Goal: Ask a question

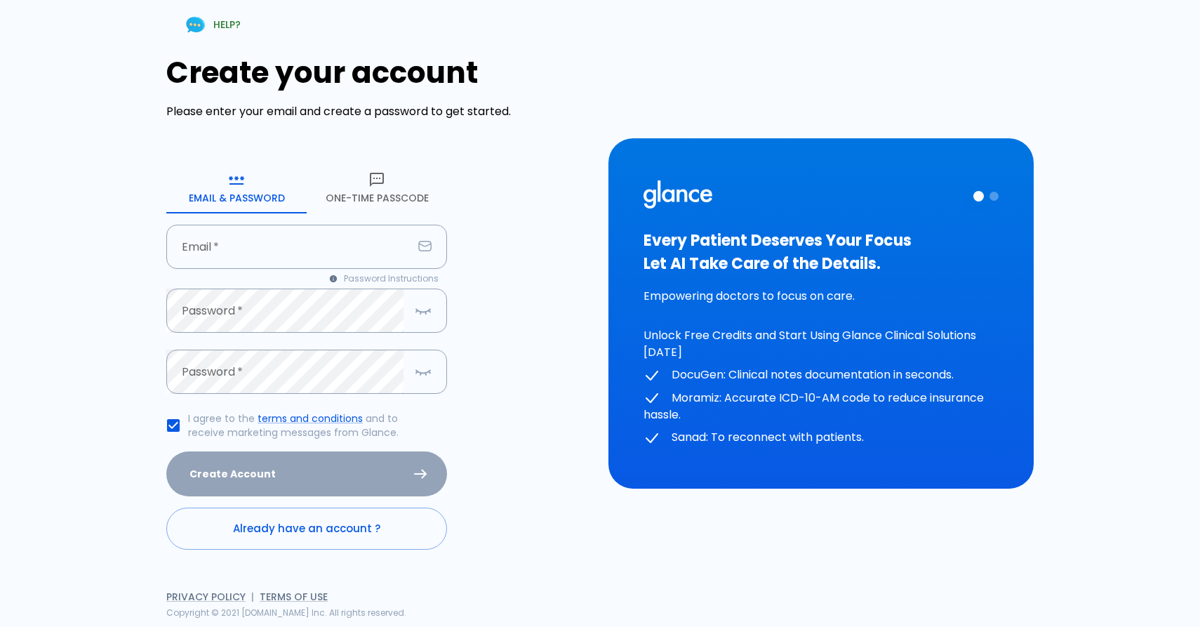
click at [382, 199] on button "One-Time Passcode" at bounding box center [377, 188] width 140 height 51
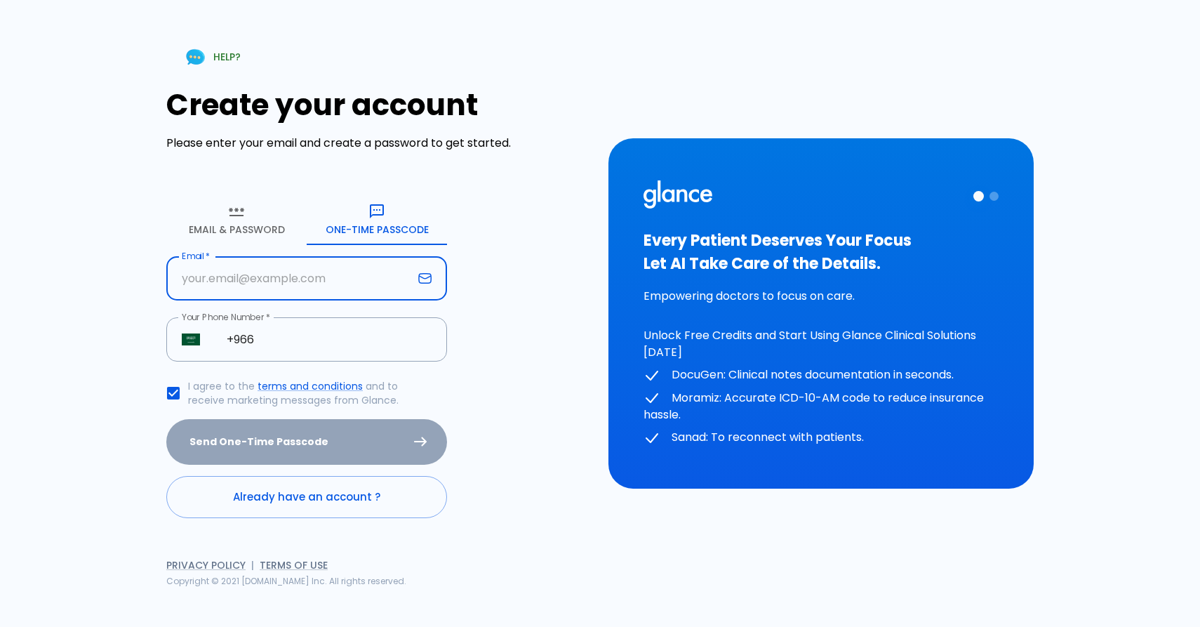
click at [284, 284] on input "Email   *" at bounding box center [289, 278] width 246 height 44
click at [194, 478] on link "Already have an account ?" at bounding box center [306, 497] width 281 height 42
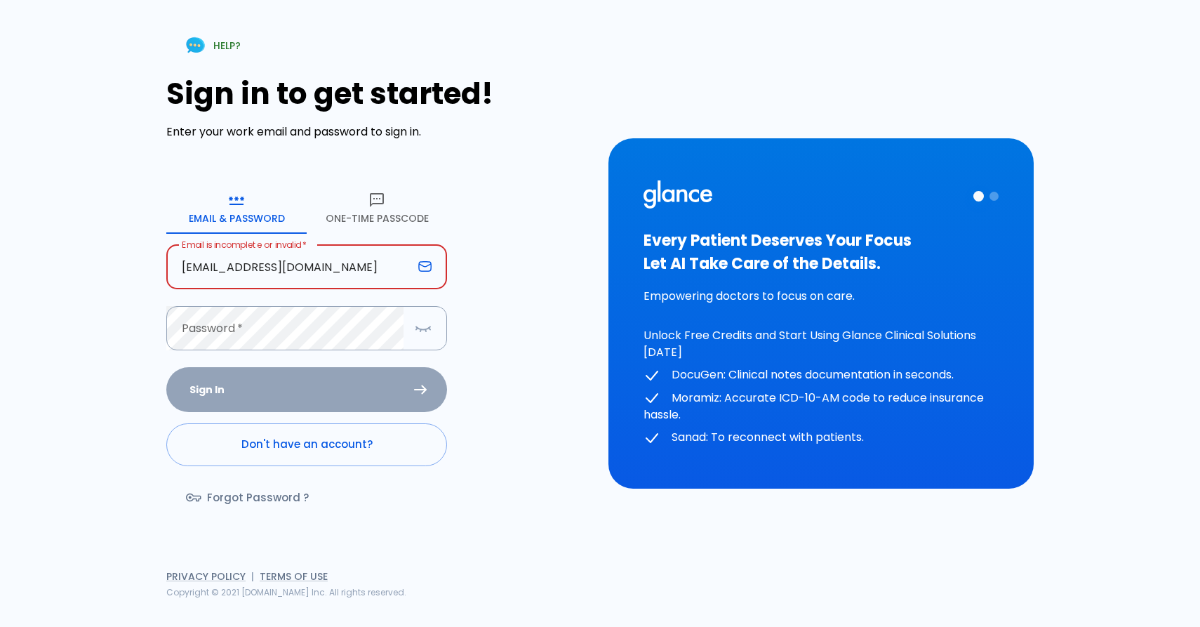
type input "[EMAIL_ADDRESS][DOMAIN_NAME]"
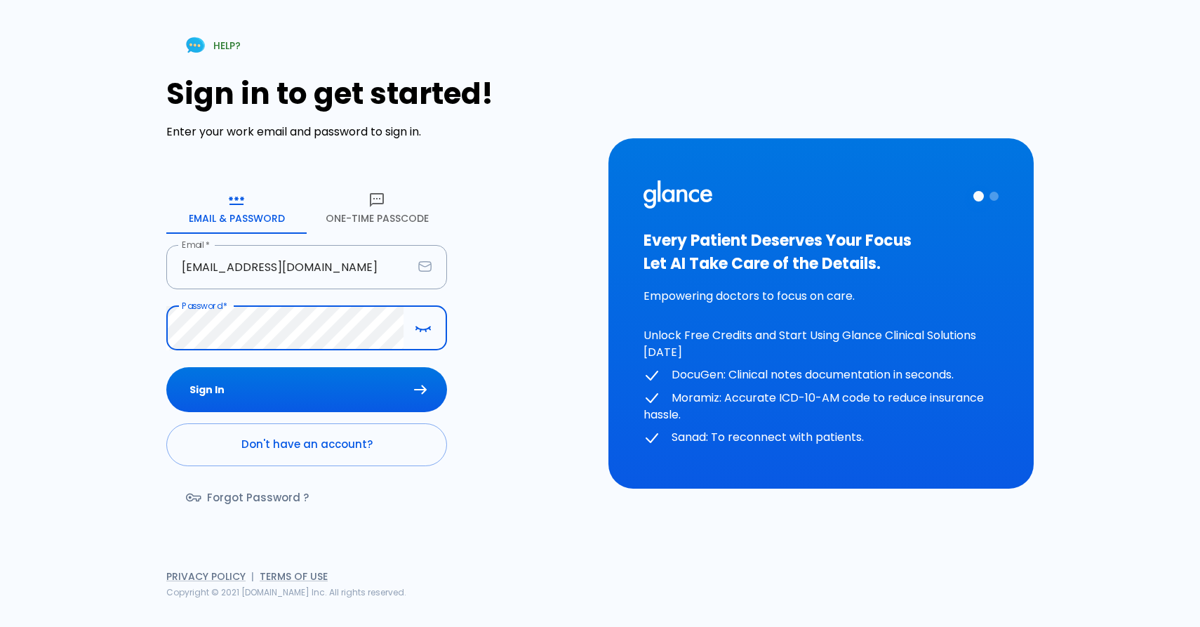
click at [307, 390] on button "Sign In" at bounding box center [306, 390] width 281 height 46
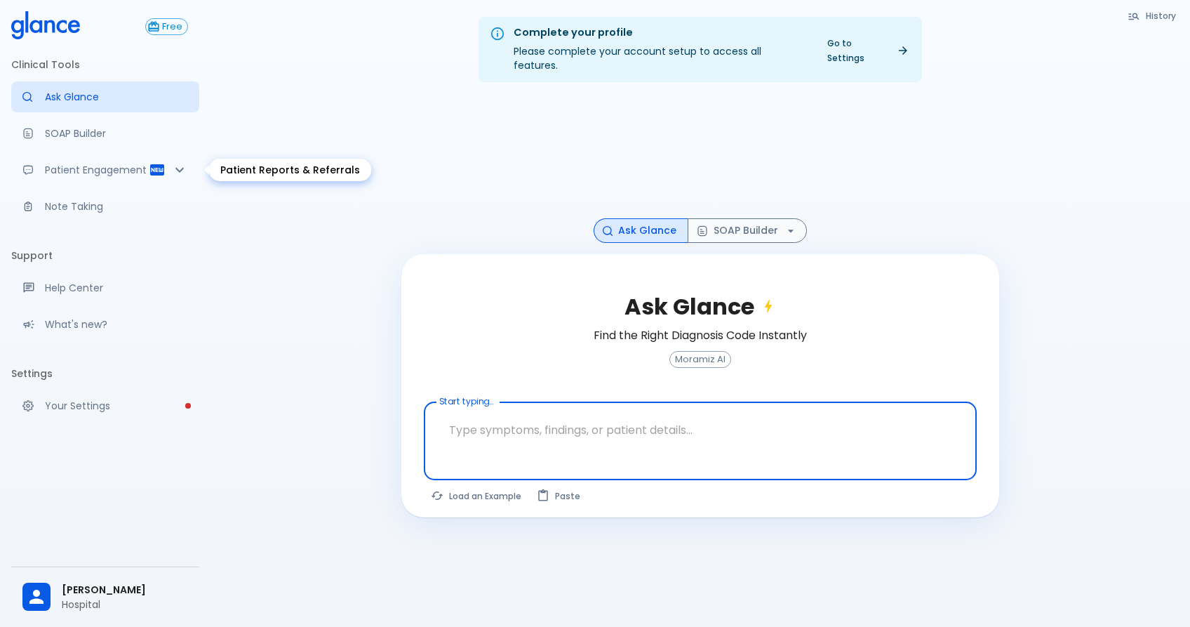
click at [105, 177] on div "Patient Engagement" at bounding box center [105, 169] width 188 height 31
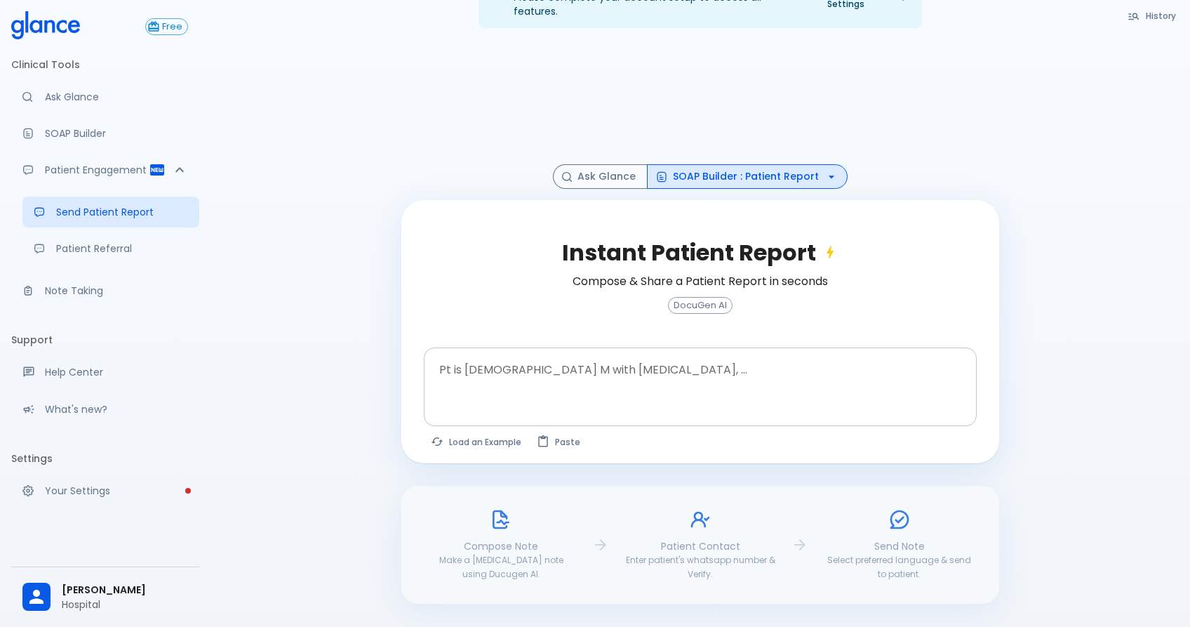
scroll to position [53, 0]
click at [86, 604] on p "Hospital" at bounding box center [125, 604] width 126 height 14
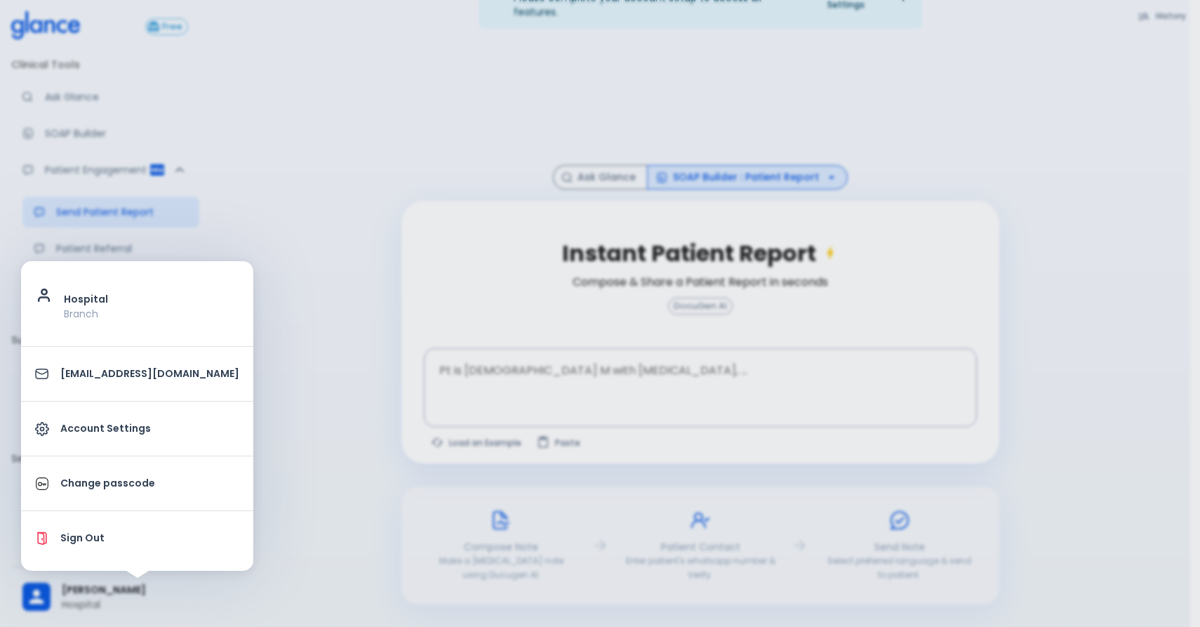
click at [86, 604] on div at bounding box center [600, 313] width 1200 height 627
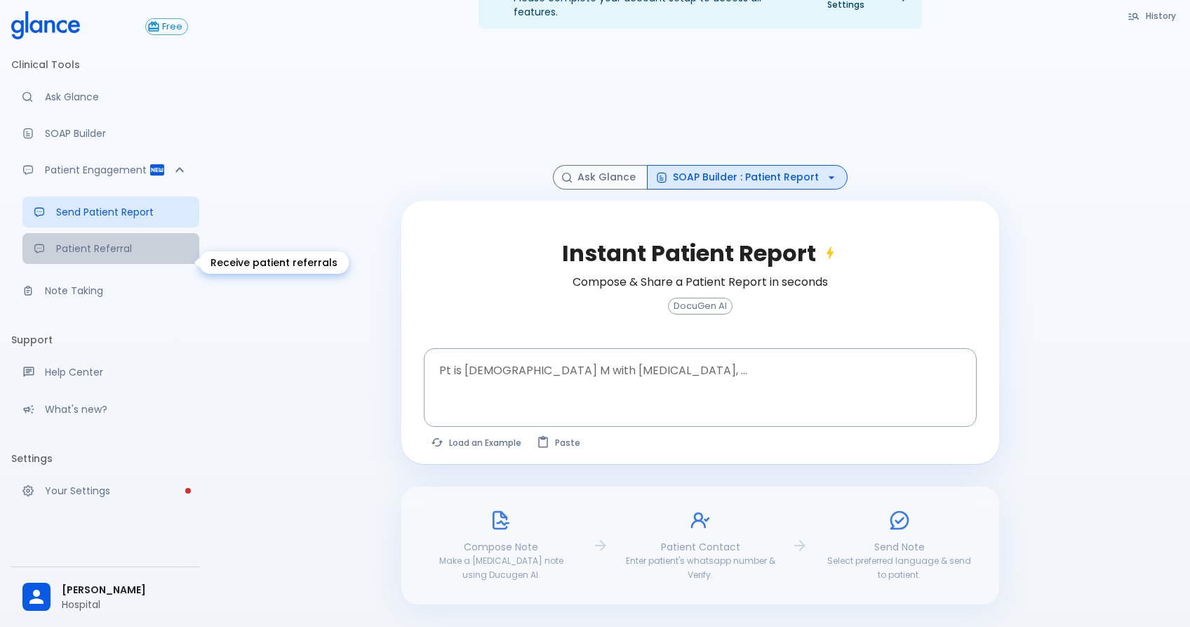
click at [112, 255] on p "Patient Referral" at bounding box center [122, 248] width 132 height 14
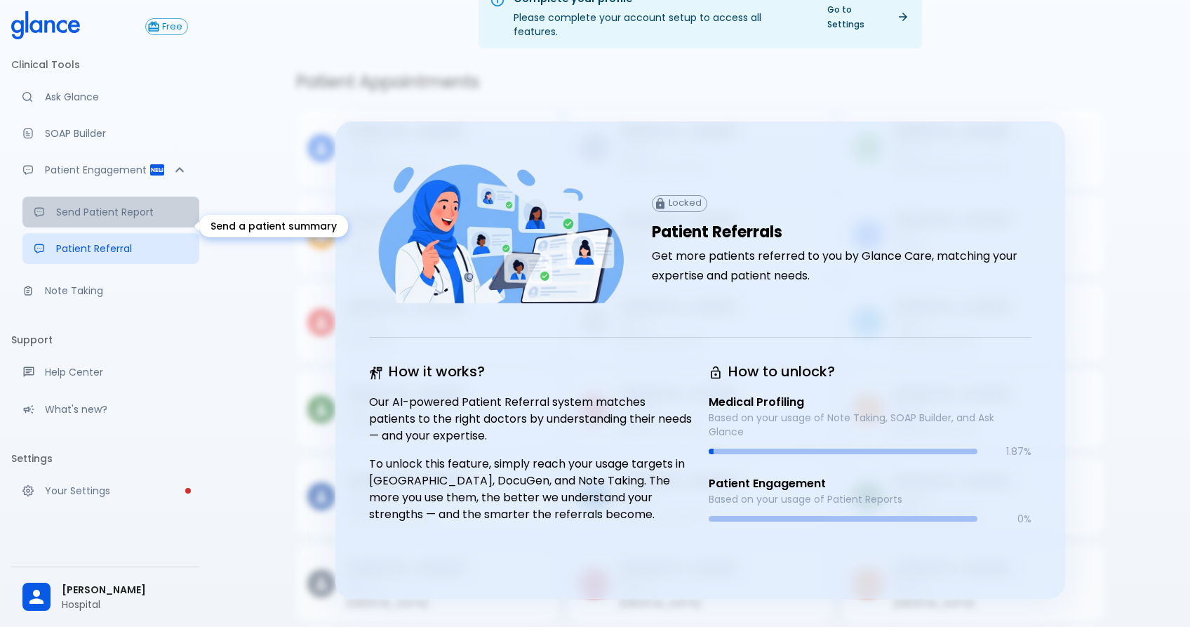
click at [112, 219] on p "Send Patient Report" at bounding box center [122, 212] width 132 height 14
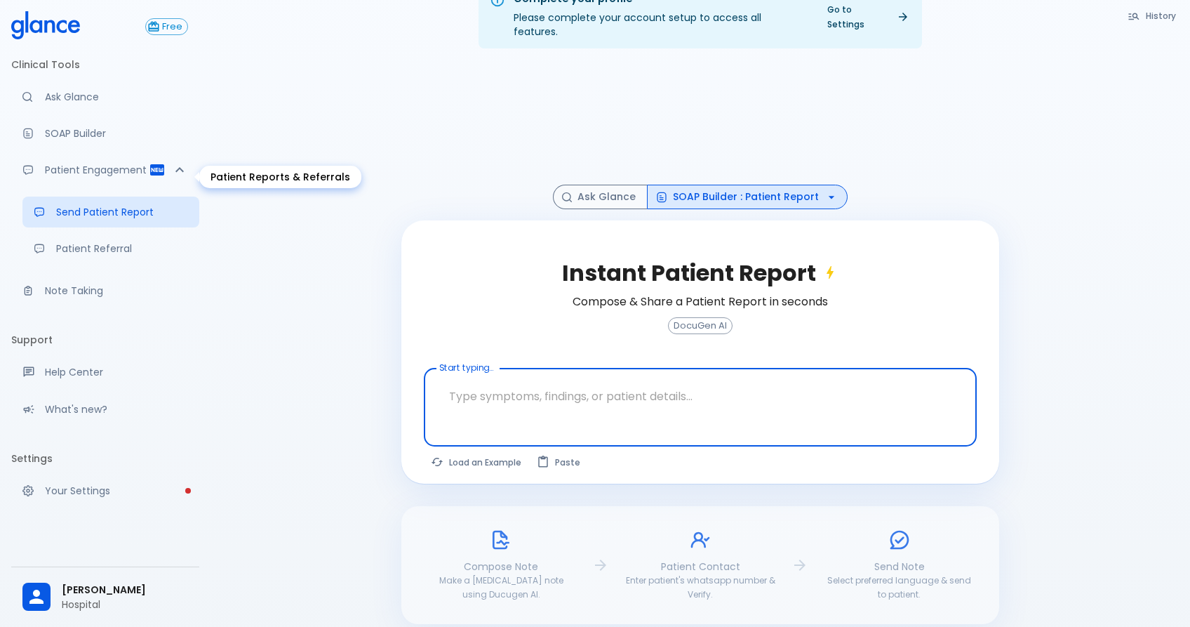
click at [90, 138] on p "SOAP Builder" at bounding box center [116, 133] width 143 height 14
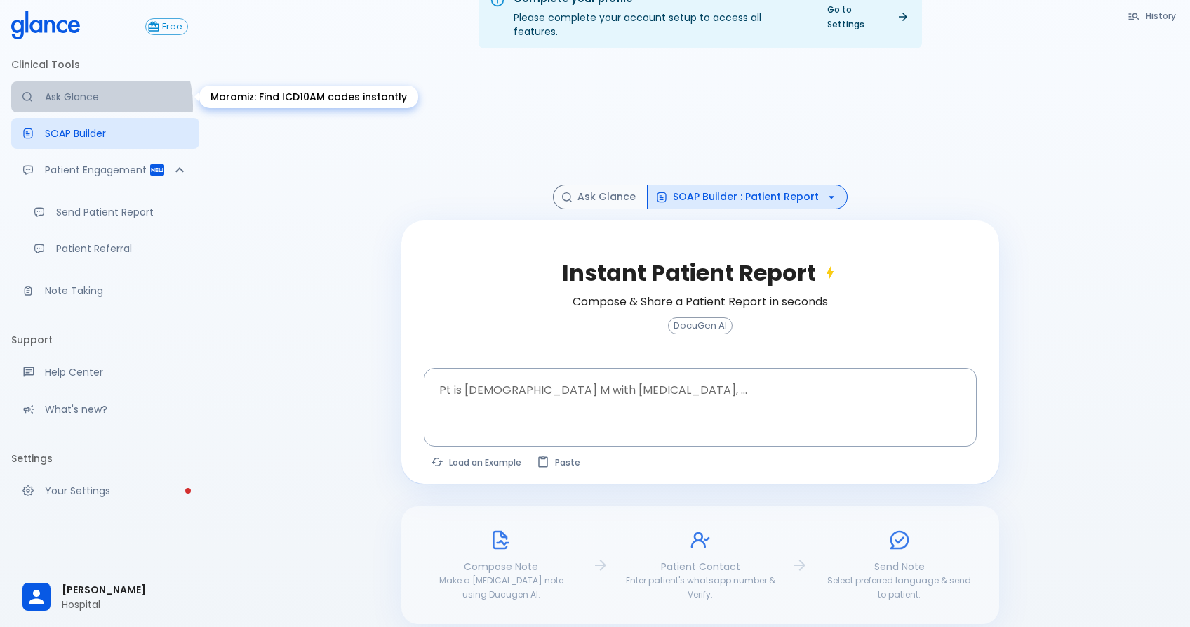
click at [90, 105] on link "Ask Glance" at bounding box center [105, 96] width 188 height 31
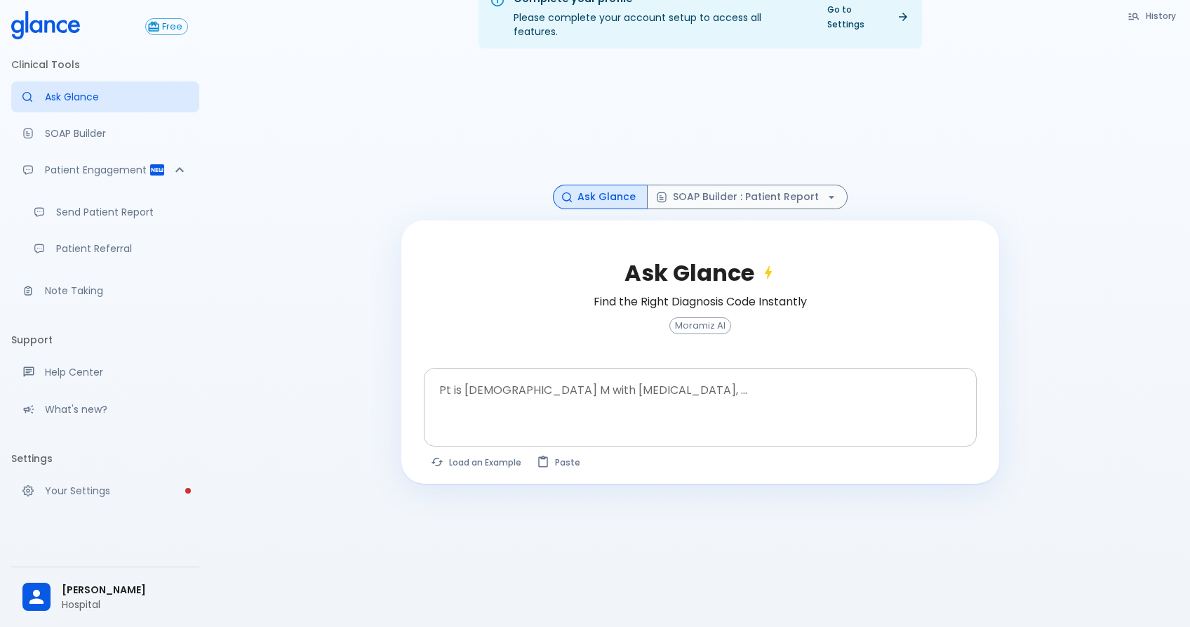
click at [465, 386] on textarea "Pt is [DEMOGRAPHIC_DATA] M with [MEDICAL_DATA], ..." at bounding box center [700, 396] width 533 height 44
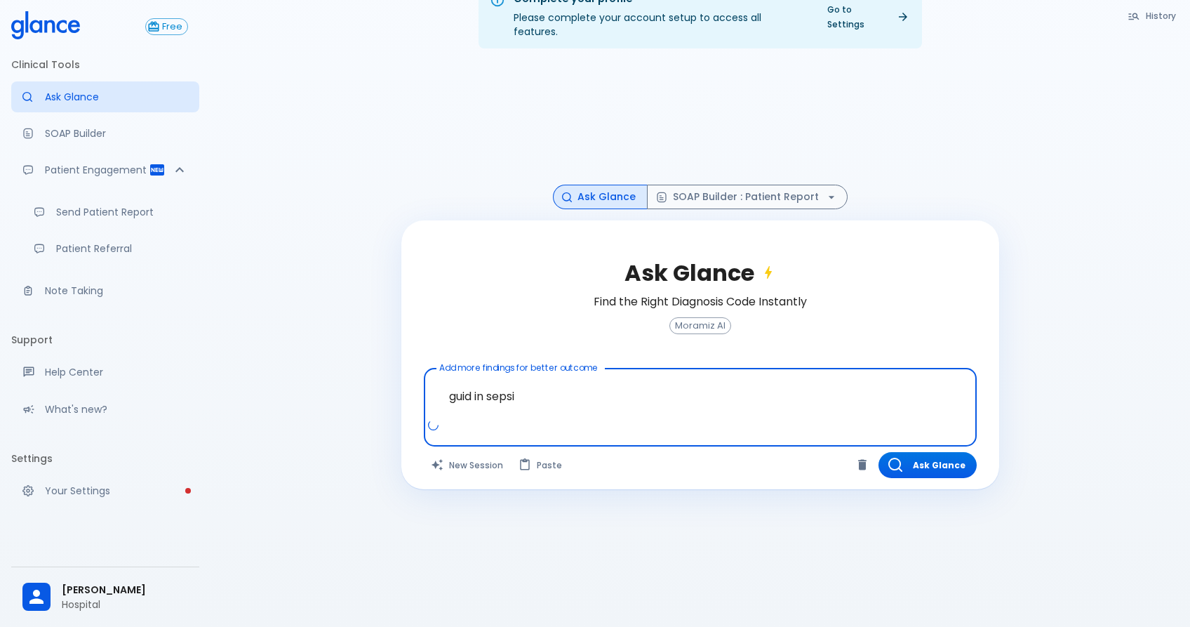
type textarea "guid in [MEDICAL_DATA]"
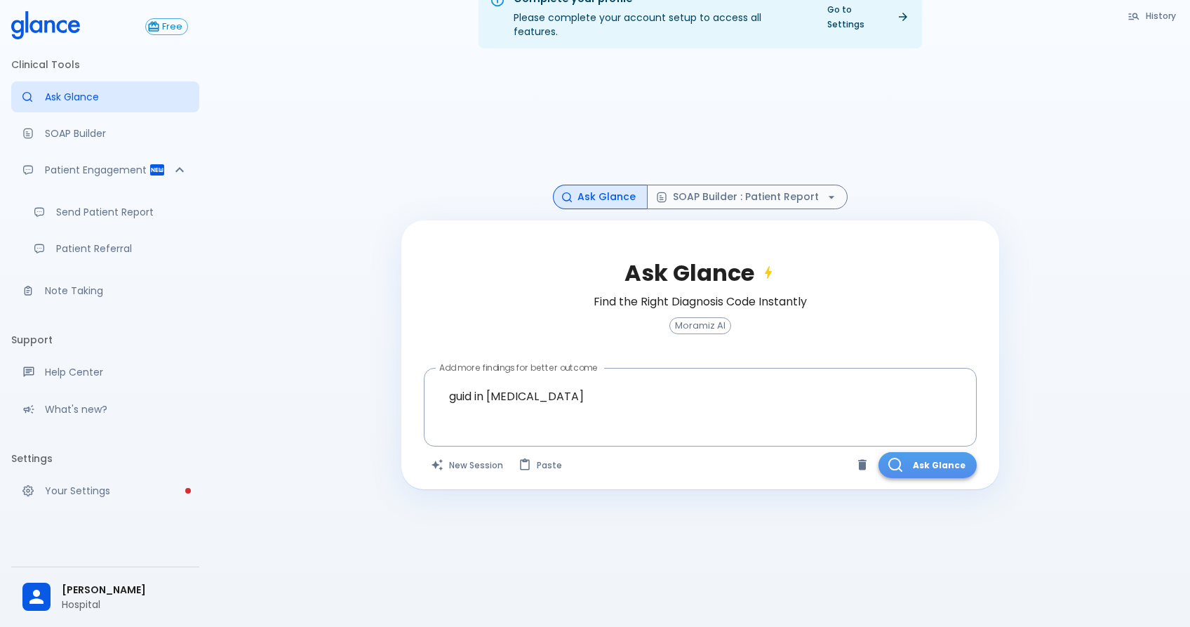
click at [957, 452] on button "Ask Glance" at bounding box center [928, 465] width 98 height 26
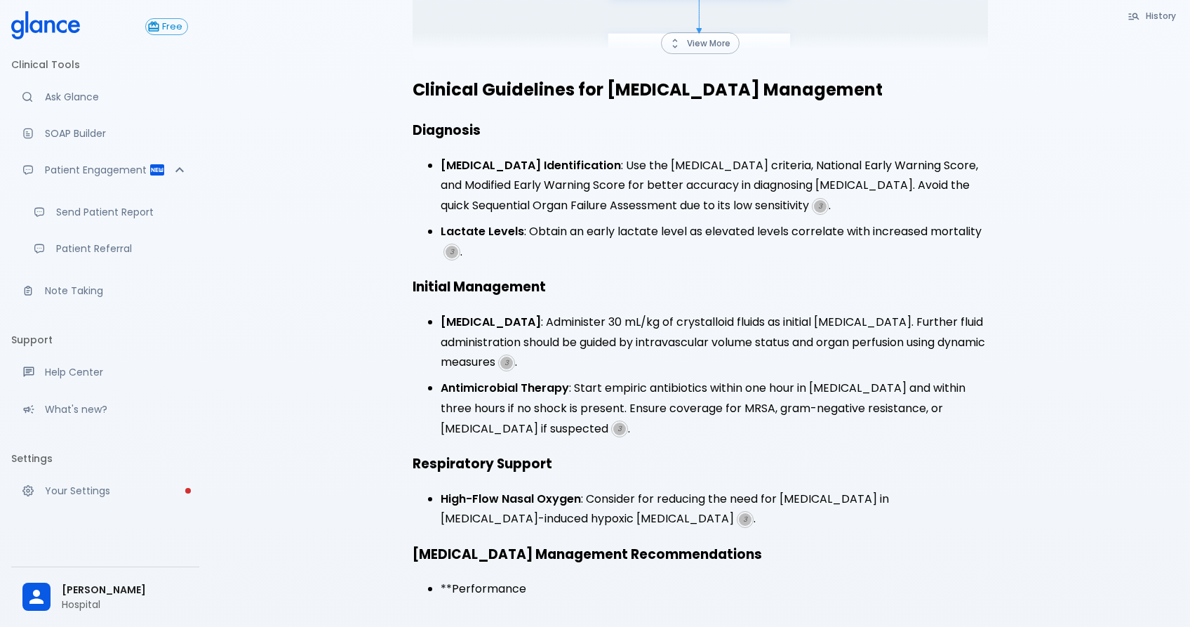
scroll to position [309, 0]
